Goal: Transaction & Acquisition: Purchase product/service

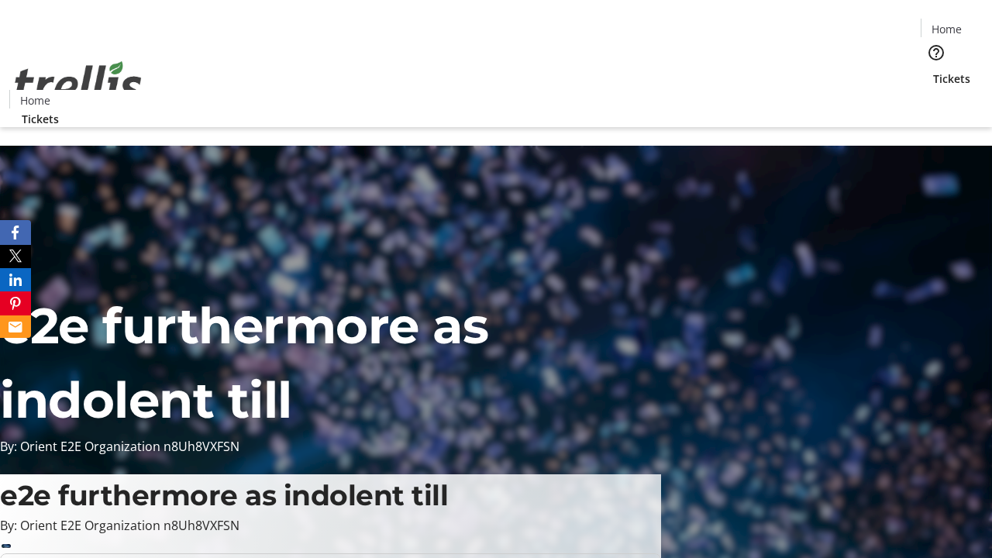
click at [933, 71] on span "Tickets" at bounding box center [951, 79] width 37 height 16
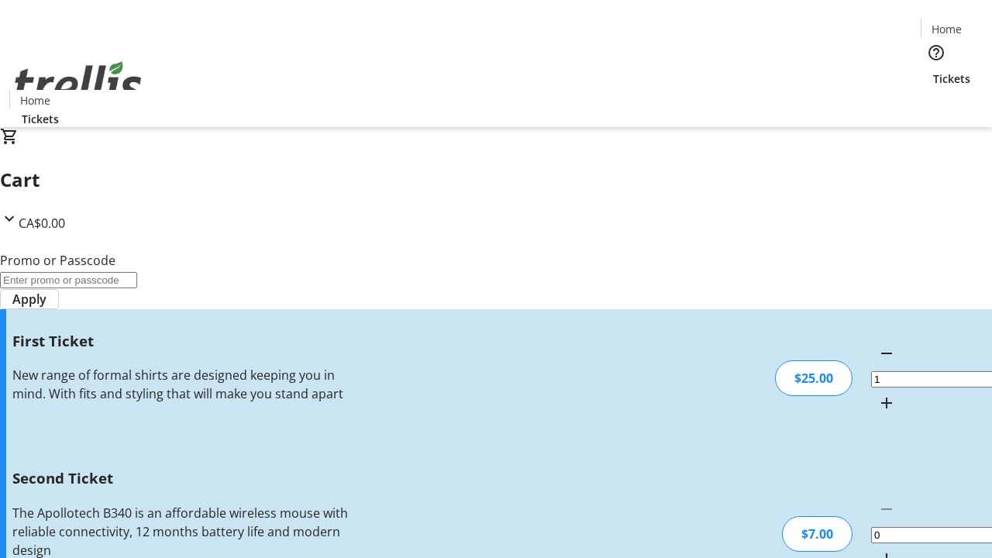
click at [877, 549] on mat-icon "Increment by one" at bounding box center [886, 558] width 19 height 19
type input "2"
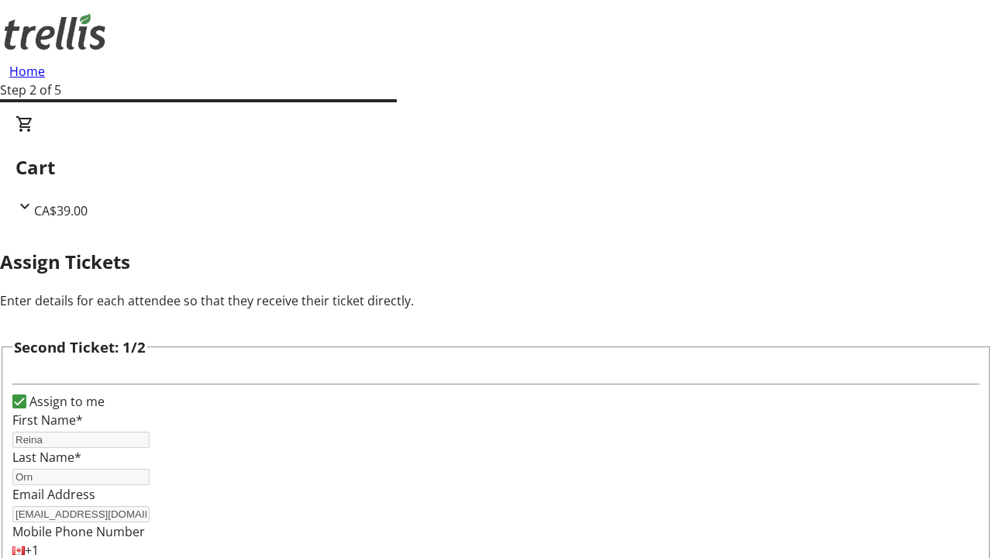
type input "Reina"
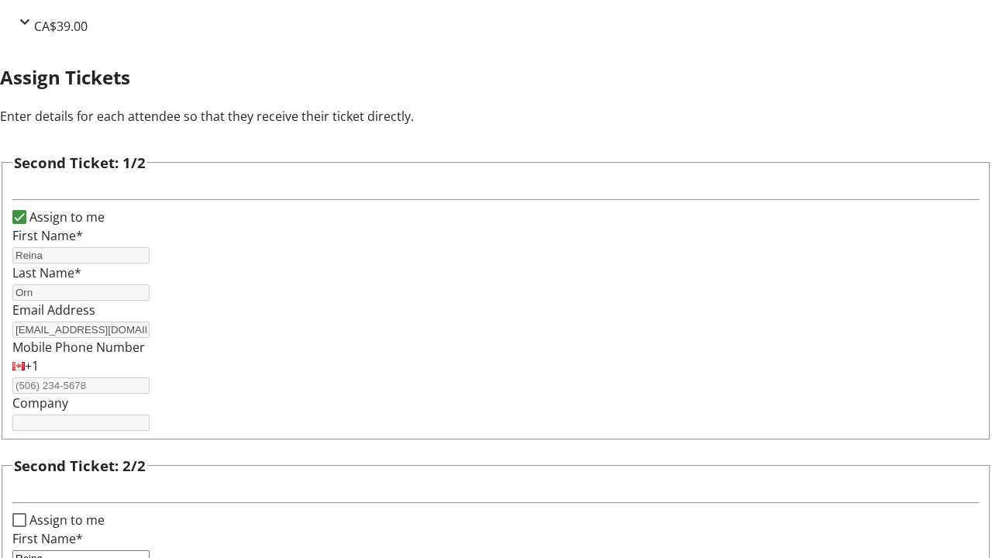
type input "Orn"
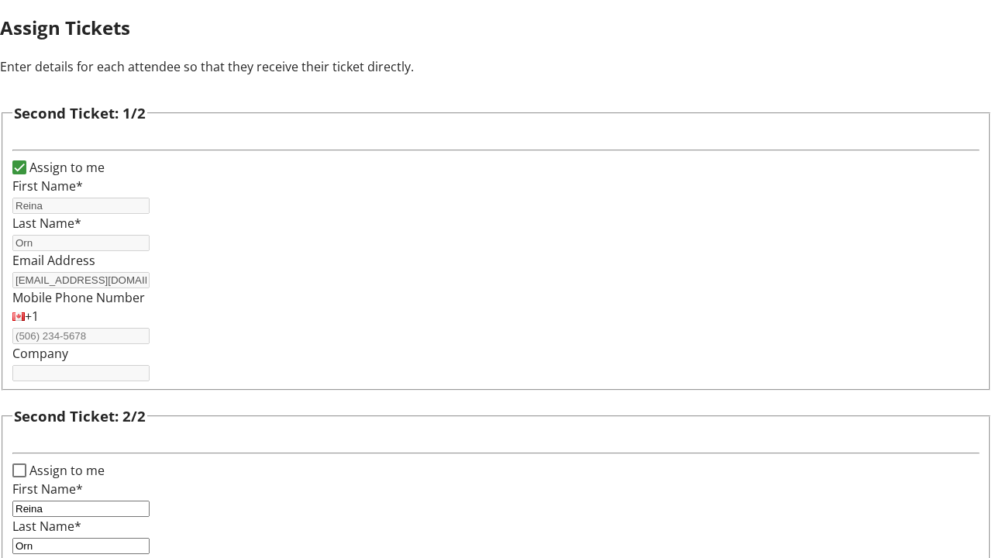
type input "[EMAIL_ADDRESS][DOMAIN_NAME]"
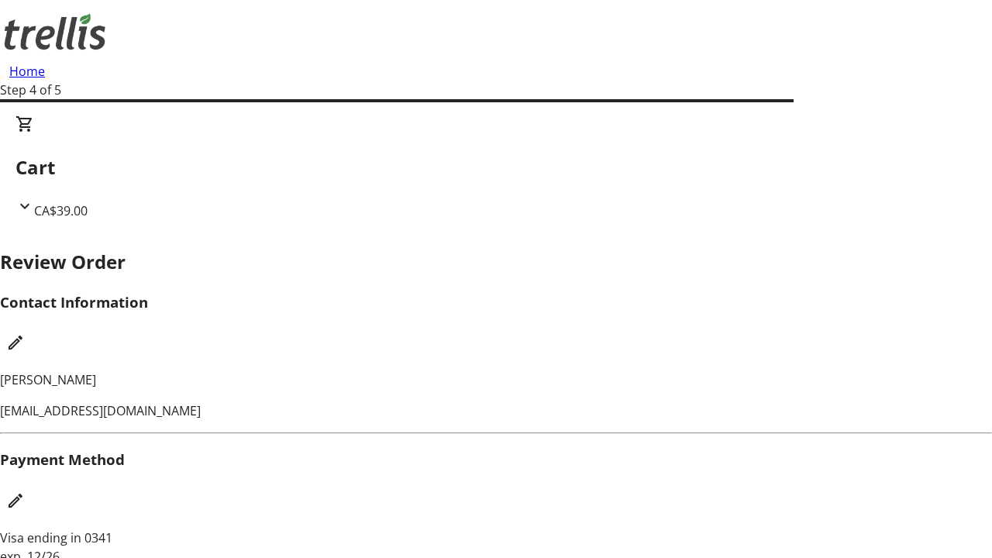
click at [25, 333] on mat-icon "Edit Contact Information" at bounding box center [15, 342] width 19 height 19
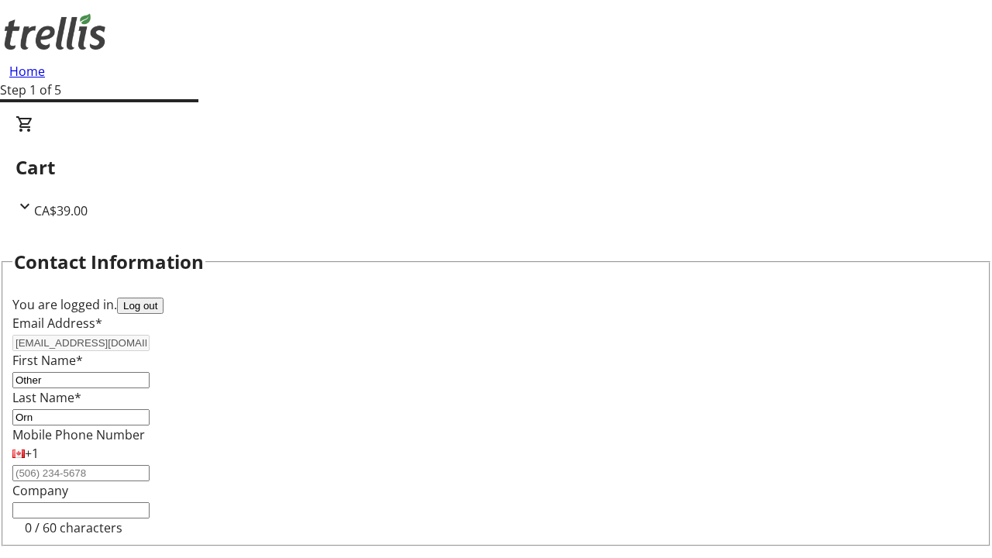
type input "Other"
type input "Name"
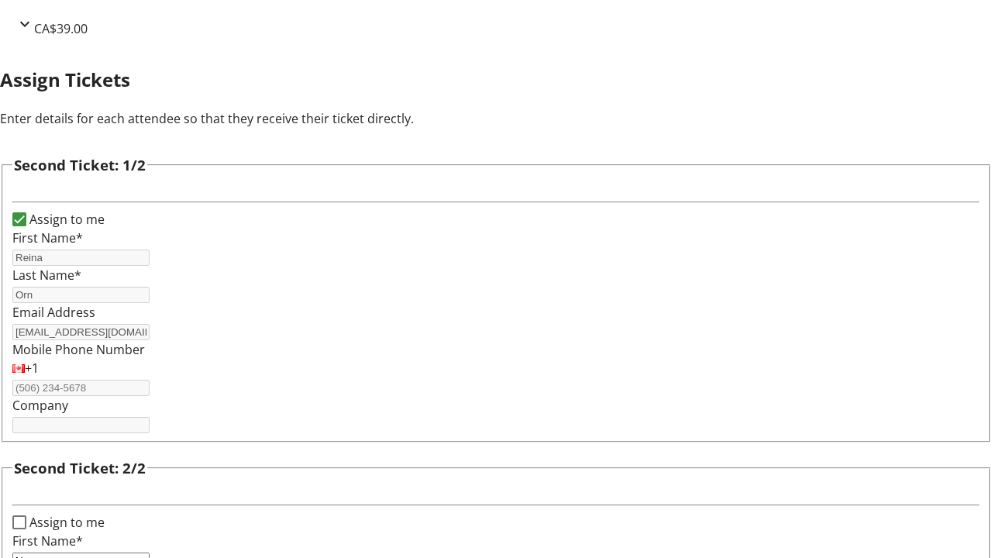
type input "Name"
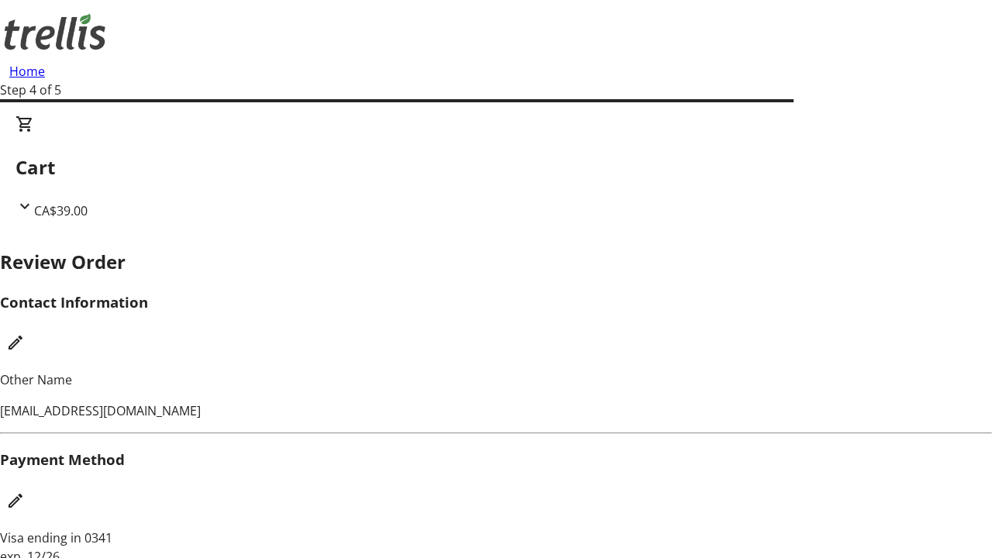
click at [25, 491] on mat-icon "Edit Payment Method" at bounding box center [15, 500] width 19 height 19
